Goal: Information Seeking & Learning: Learn about a topic

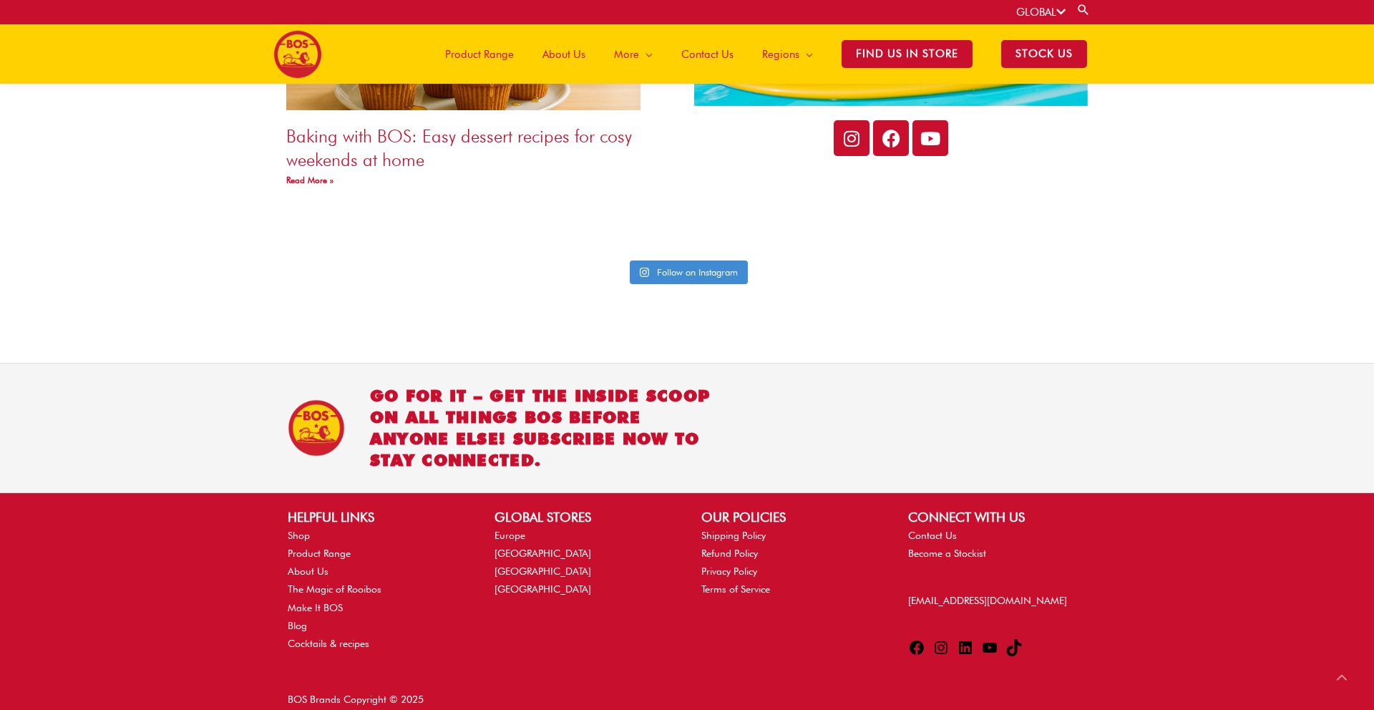
scroll to position [3312, 0]
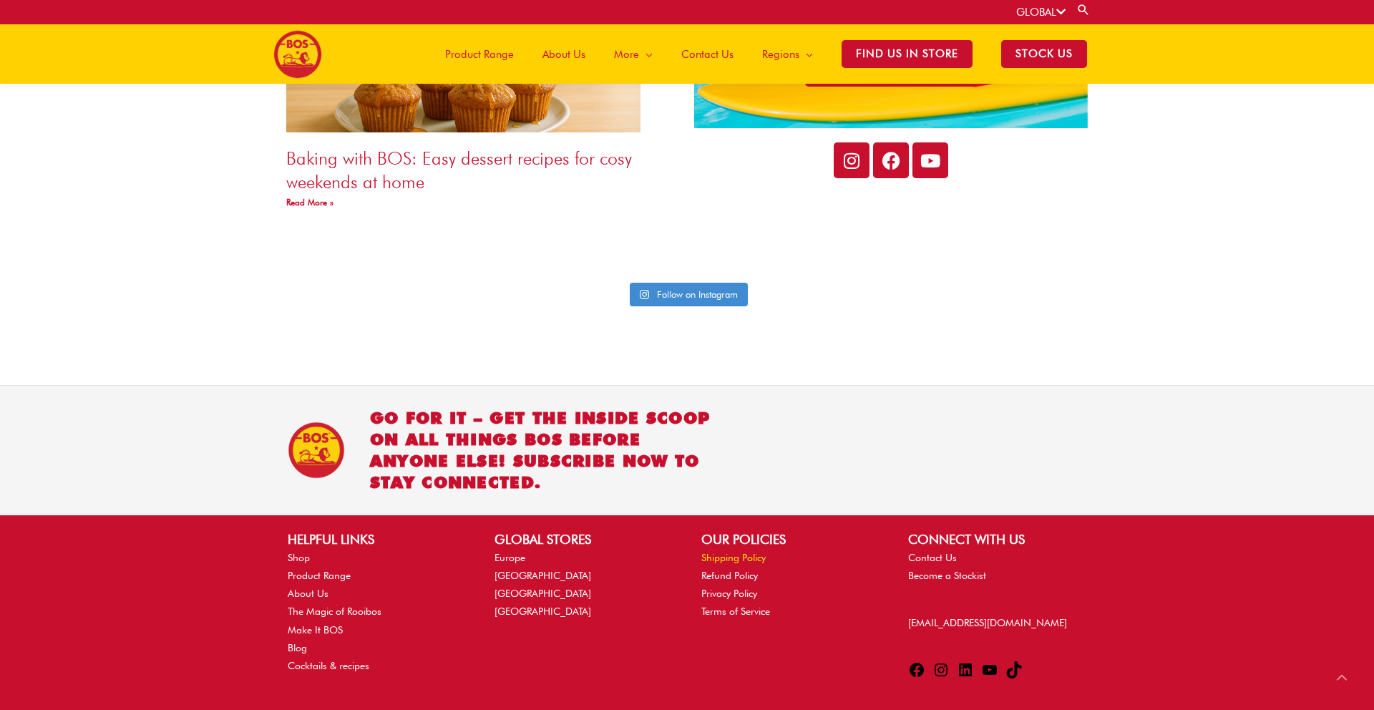
click at [718, 552] on link "Shipping Policy" at bounding box center [733, 557] width 64 height 11
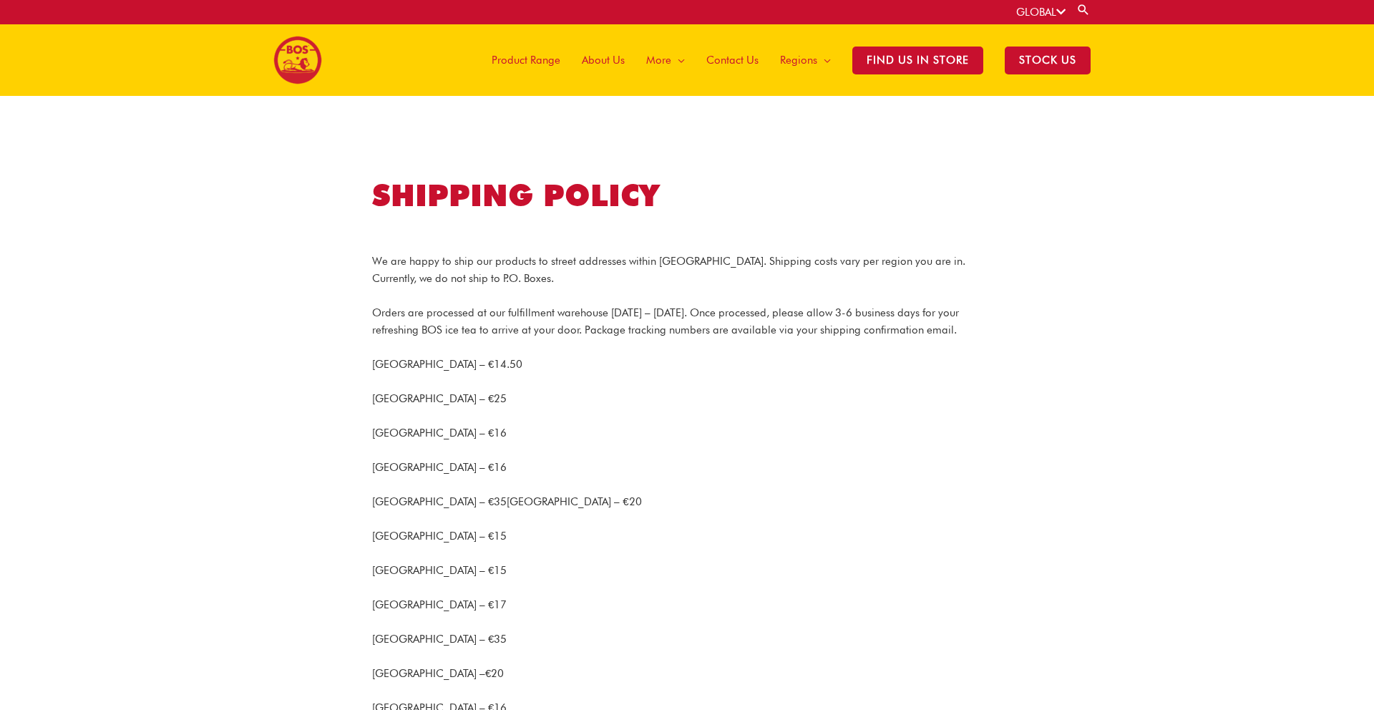
click at [535, 62] on span "Product Range" at bounding box center [526, 60] width 69 height 43
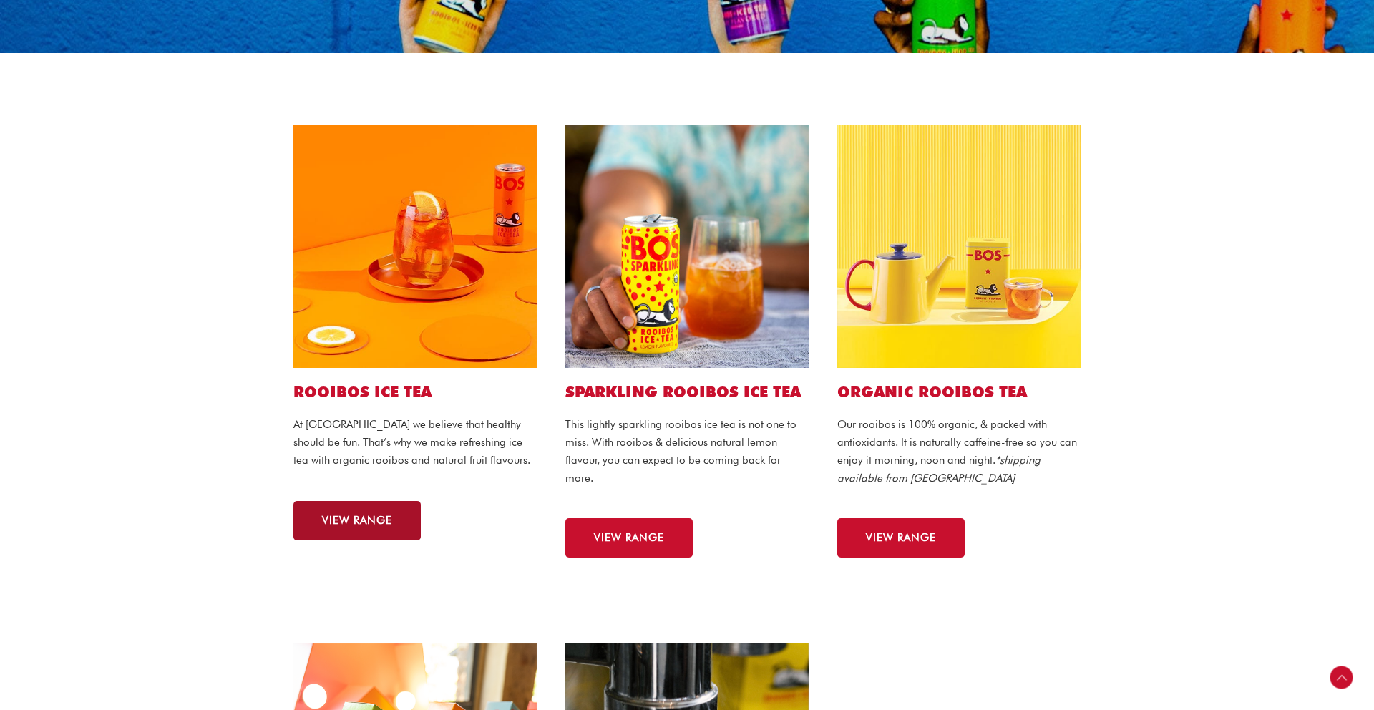
click at [359, 502] on link "VIEW RANGE" at bounding box center [356, 520] width 127 height 39
